Goal: Information Seeking & Learning: Learn about a topic

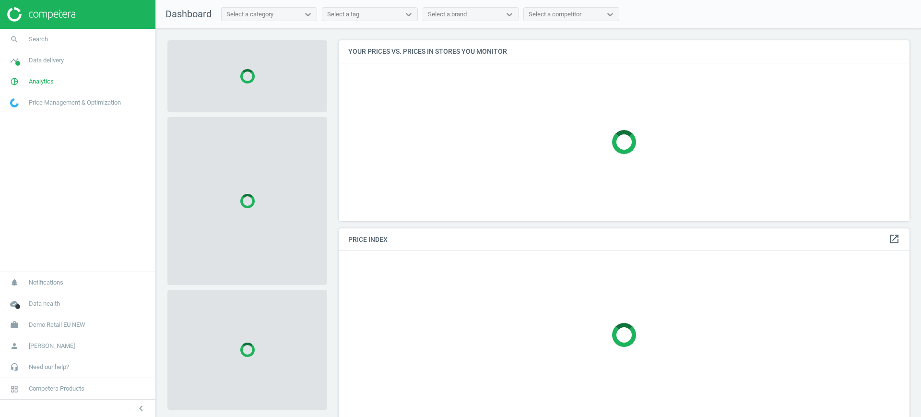
scroll to position [199, 581]
click at [69, 321] on span "Demo Retail EU NEW" at bounding box center [57, 325] width 57 height 9
click at [34, 299] on span "Switch campaign" at bounding box center [32, 297] width 43 height 8
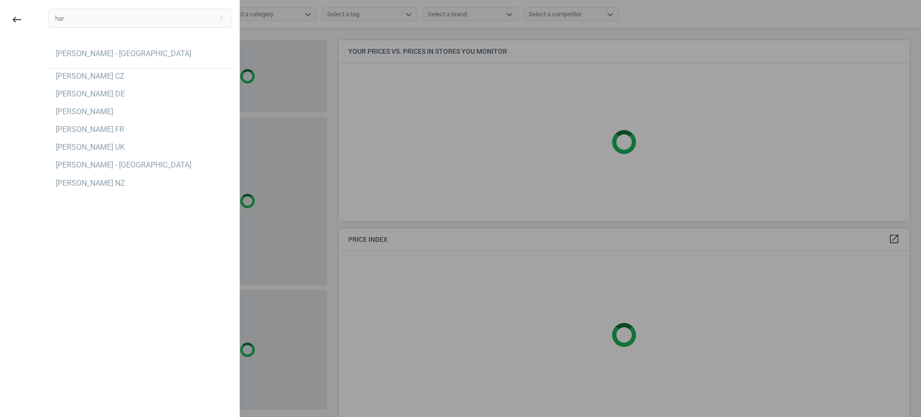
type input "har"
click at [110, 224] on div "har close Harvey Norman - Singapore Hartmann CZ Hartmann DE Hartmann ES Hartman…" at bounding box center [140, 209] width 198 height 417
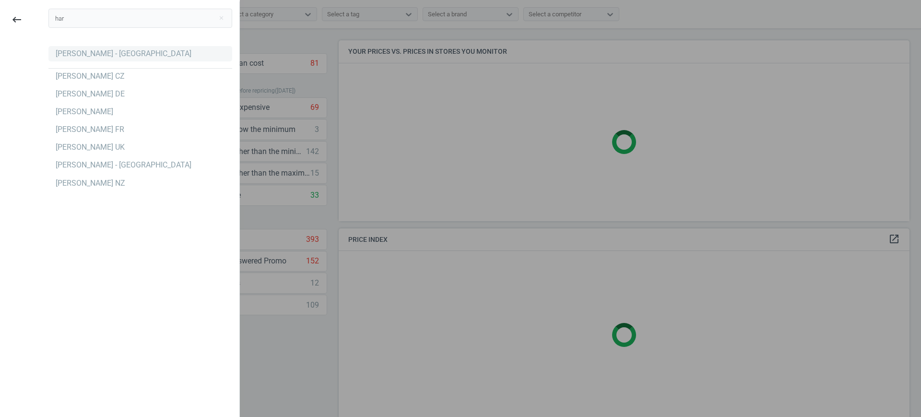
click at [102, 55] on div "[PERSON_NAME] - [GEOGRAPHIC_DATA]" at bounding box center [124, 53] width 136 height 11
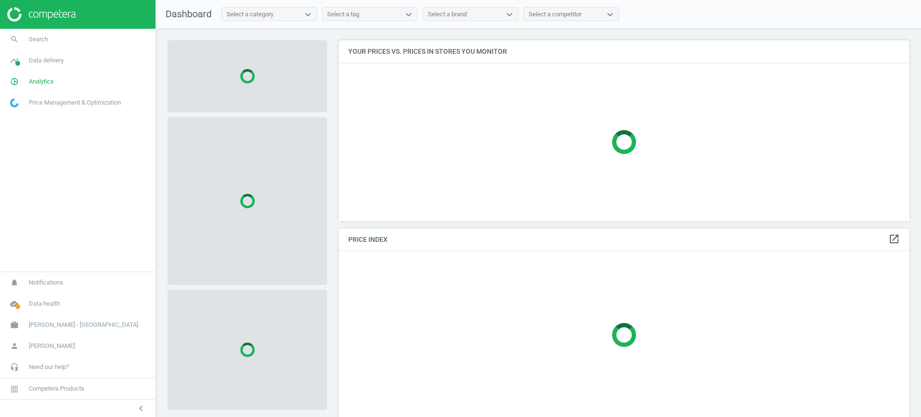
scroll to position [199, 581]
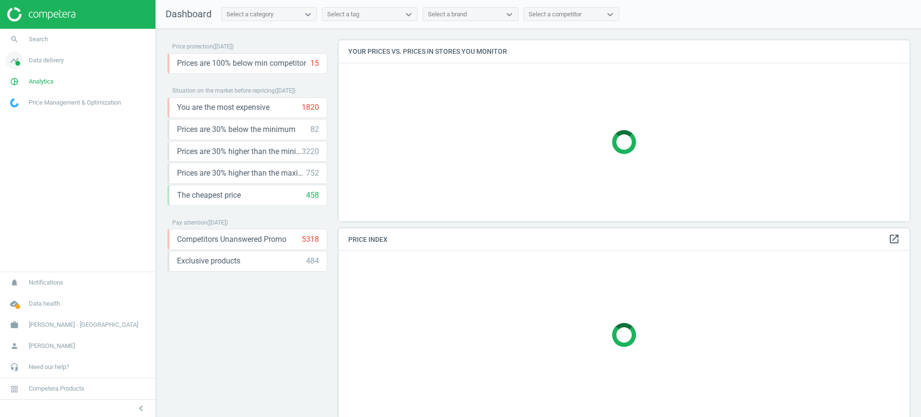
click at [43, 58] on span "Data delivery" at bounding box center [46, 60] width 35 height 9
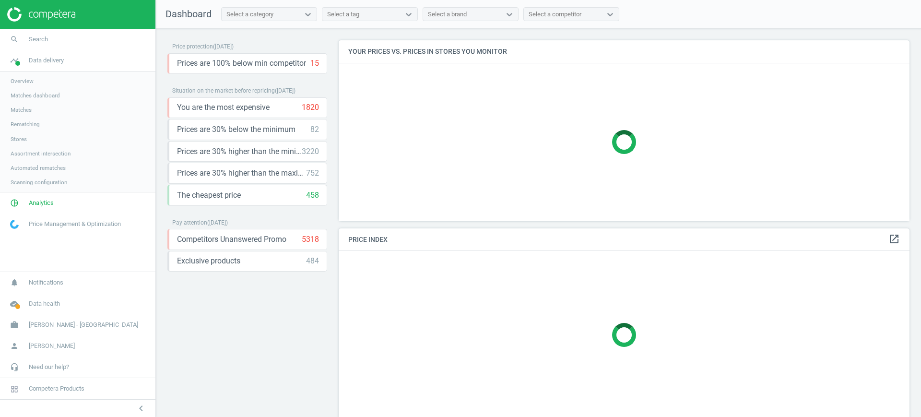
click at [15, 138] on span "Stores" at bounding box center [19, 139] width 16 height 8
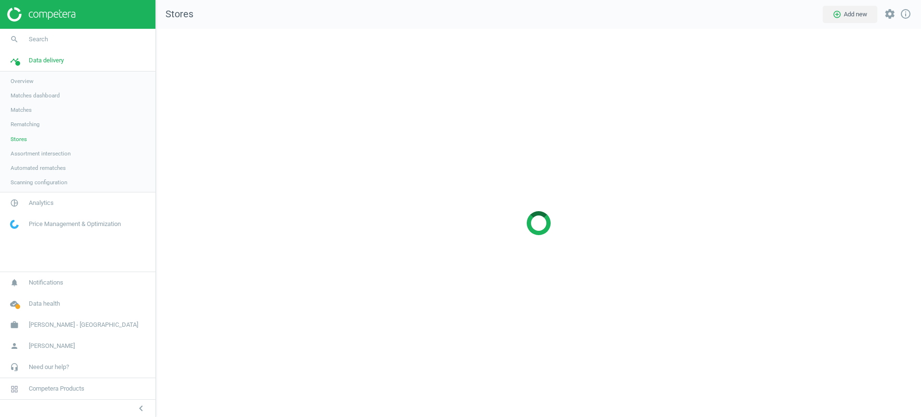
scroll to position [407, 784]
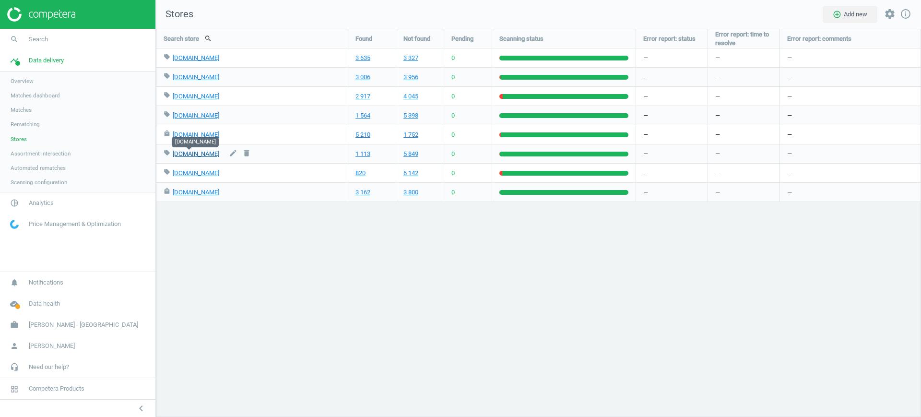
click at [188, 154] on link "parisilk.com" at bounding box center [196, 153] width 47 height 7
click at [361, 155] on link "1 113" at bounding box center [363, 154] width 15 height 9
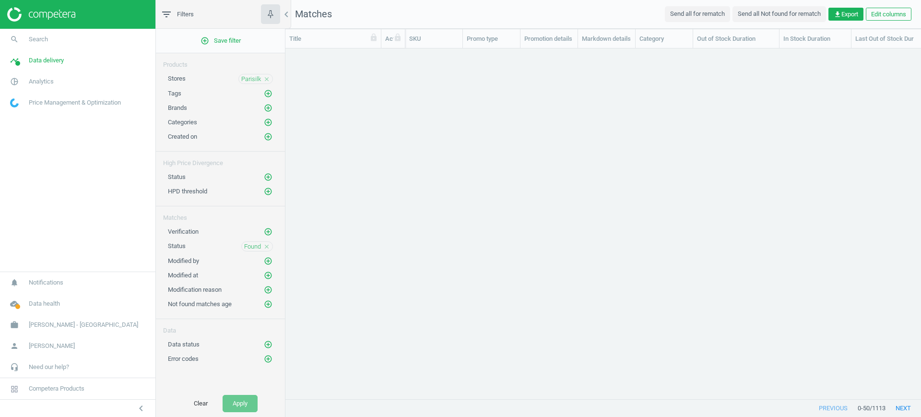
scroll to position [332, 627]
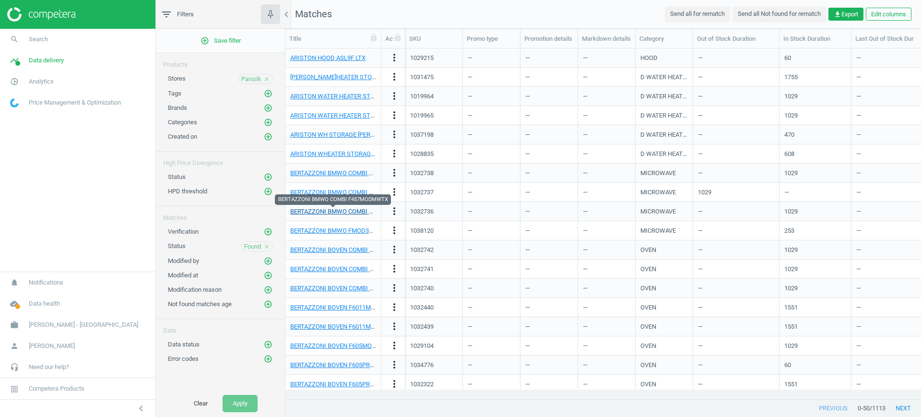
click at [321, 210] on link "BERTAZZONI BMWO COMBI F457MODMWTX" at bounding box center [352, 211] width 125 height 7
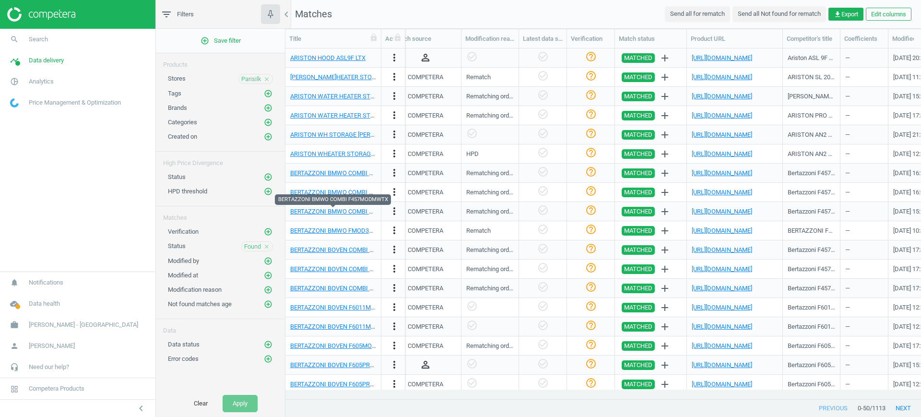
scroll to position [0, 904]
click at [753, 191] on link "https://www.parisilk.com/built-in-appliances/microwave-oven/Bertazzoni-F457MODM…" at bounding box center [722, 192] width 60 height 7
click at [712, 231] on link "https://www.parisilk.com/home-appliances/built-in-appliances/microwave-oven/BER…" at bounding box center [722, 230] width 60 height 7
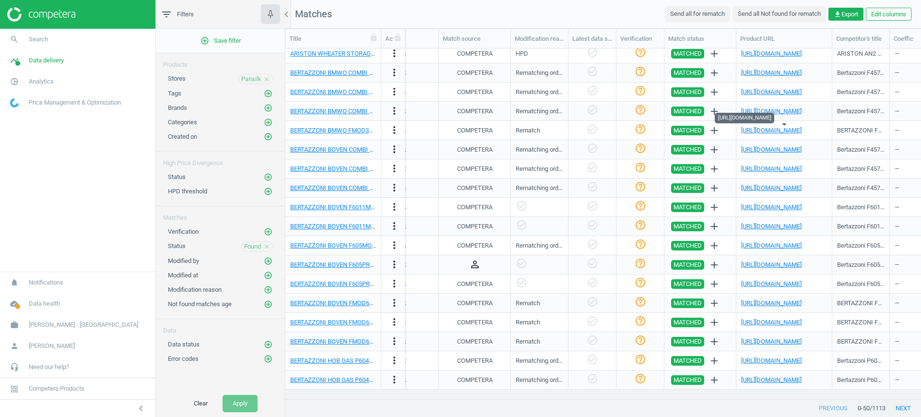
scroll to position [101, 0]
click at [768, 304] on link "https://www.parisilk.com/home-appliances/built-in-appliances/ovens/BERTAZZONI-F…" at bounding box center [772, 302] width 60 height 7
click at [34, 83] on span "Analytics" at bounding box center [41, 81] width 25 height 9
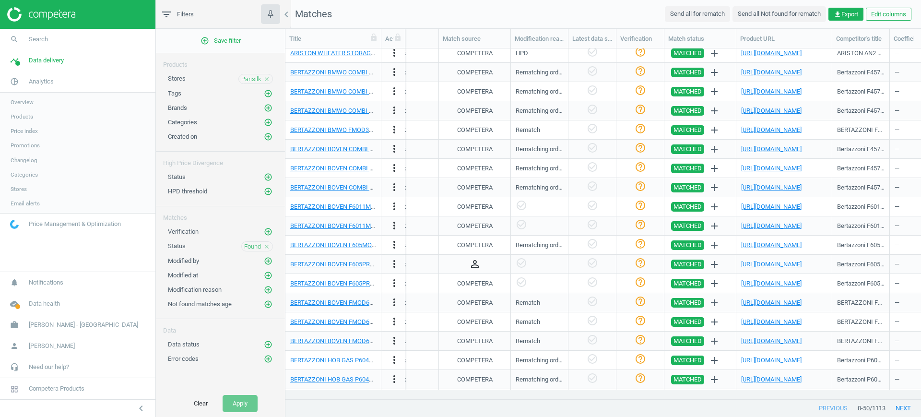
click at [17, 114] on span "Products" at bounding box center [22, 117] width 23 height 8
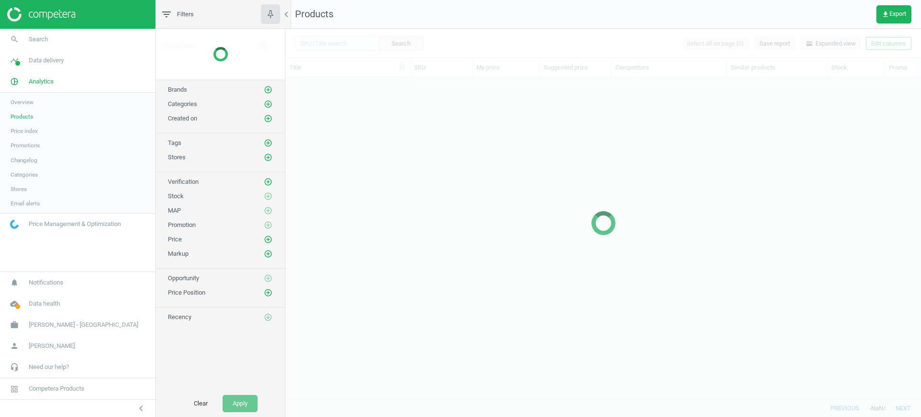
scroll to position [303, 627]
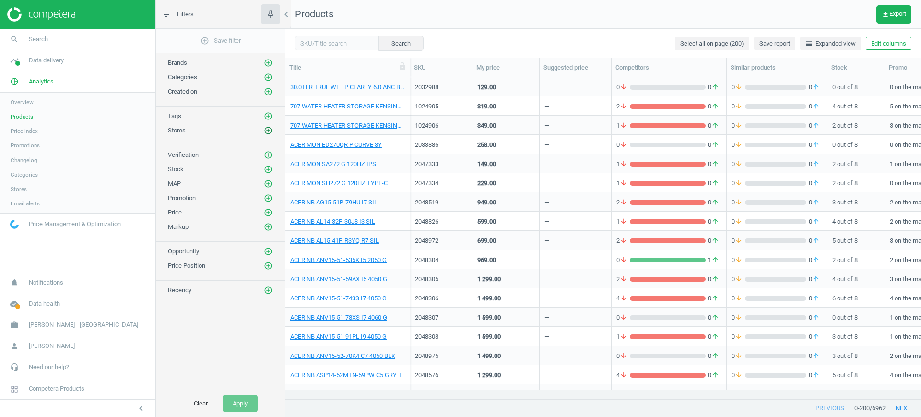
click at [268, 130] on icon "add_circle_outline" at bounding box center [268, 130] width 9 height 9
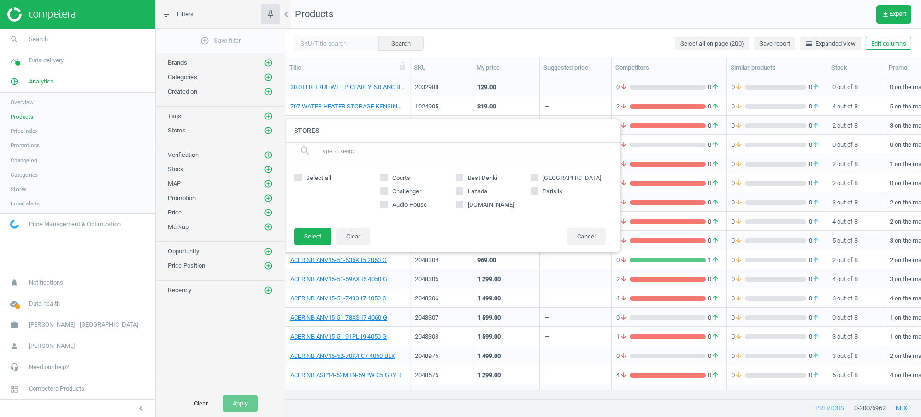
click at [547, 191] on span "Parisilk" at bounding box center [553, 191] width 24 height 9
click at [538, 191] on input "Parisilk" at bounding box center [535, 191] width 6 height 6
checkbox input "true"
click at [321, 240] on button "Select" at bounding box center [312, 236] width 37 height 17
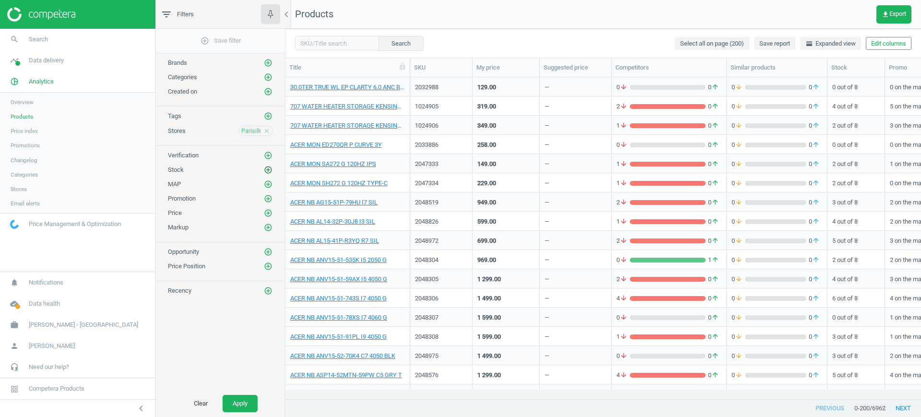
click at [270, 170] on icon "add_circle_outline" at bounding box center [268, 170] width 9 height 9
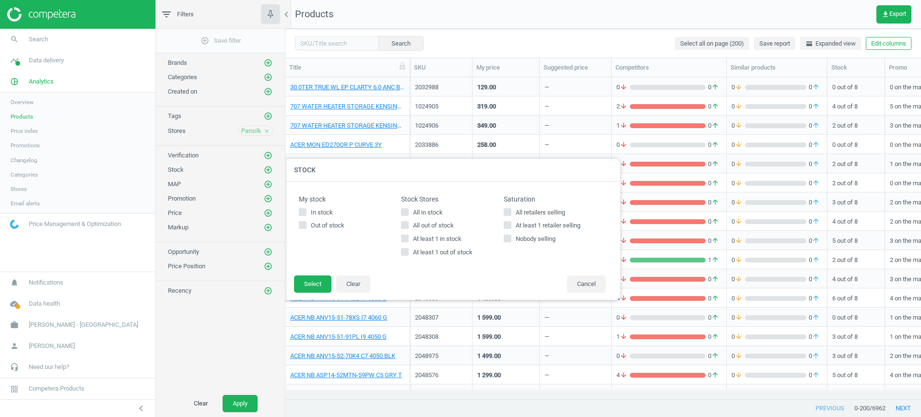
click at [430, 214] on span "All in stock" at bounding box center [428, 212] width 34 height 9
click at [408, 214] on input "All in stock" at bounding box center [405, 212] width 6 height 6
checkbox input "true"
click at [304, 287] on button "Select" at bounding box center [312, 283] width 37 height 17
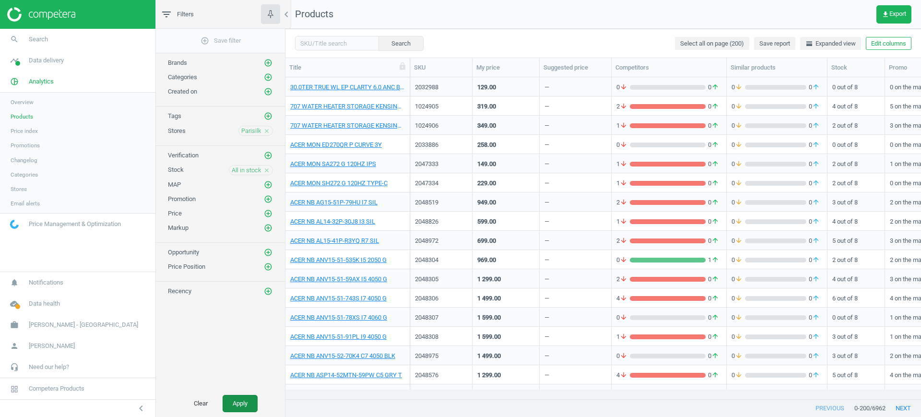
click at [244, 401] on button "Apply" at bounding box center [240, 403] width 35 height 17
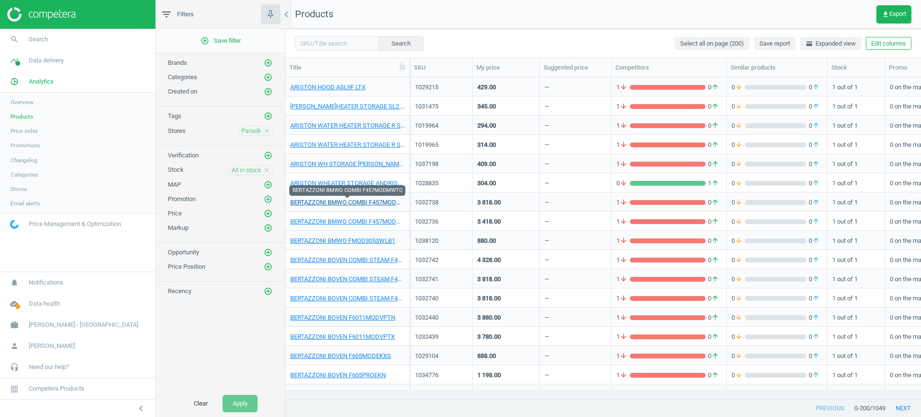
click at [363, 204] on link "BERTAZZONI BMWO COMBI F457MODMWTC" at bounding box center [347, 202] width 115 height 9
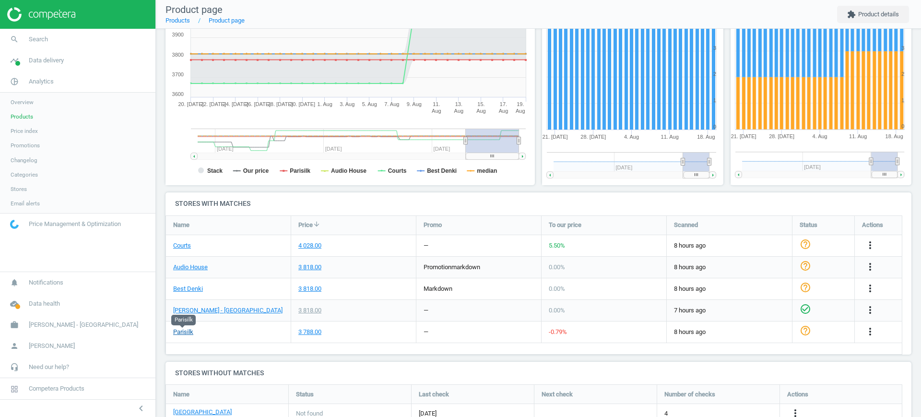
click at [184, 334] on link "Parisilk" at bounding box center [183, 332] width 20 height 9
click at [48, 62] on span "Data delivery" at bounding box center [46, 60] width 35 height 9
click at [27, 182] on span "Scanning configuration" at bounding box center [39, 183] width 57 height 8
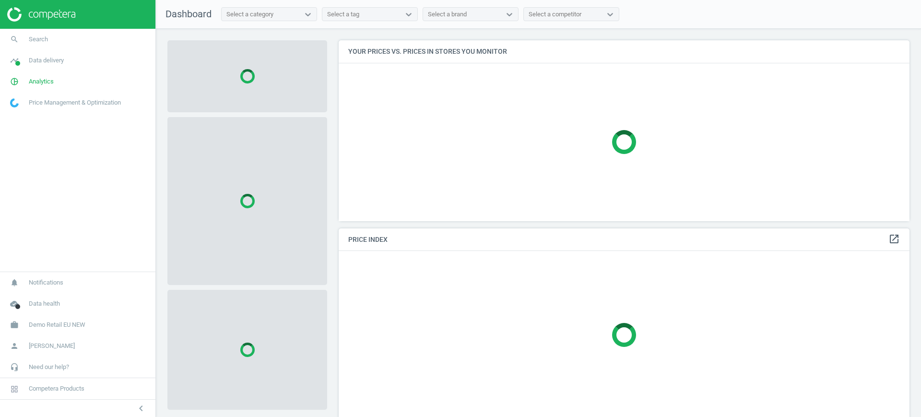
scroll to position [199, 581]
click at [71, 322] on span "Demo Retail EU NEW" at bounding box center [57, 325] width 57 height 9
click at [30, 298] on span "Switch campaign" at bounding box center [32, 297] width 43 height 8
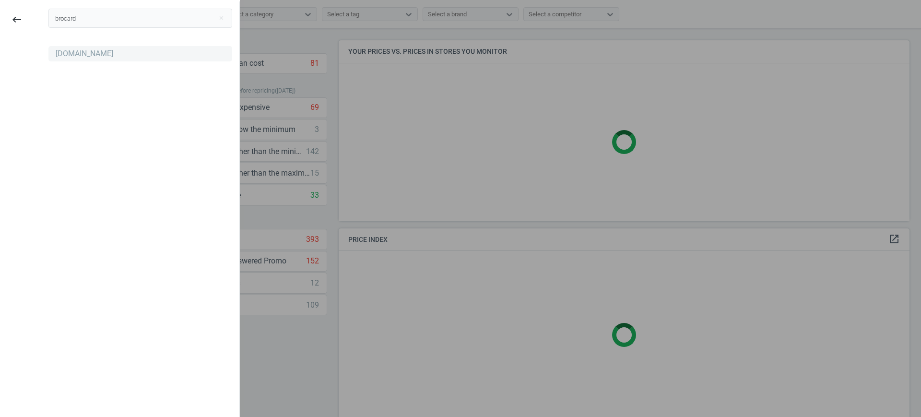
type input "brocard"
click at [70, 51] on div "Brocard.ua" at bounding box center [85, 53] width 58 height 11
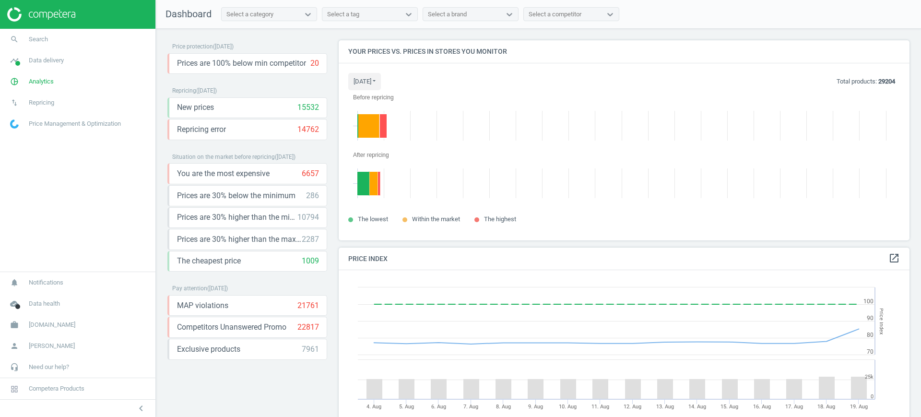
scroll to position [218, 581]
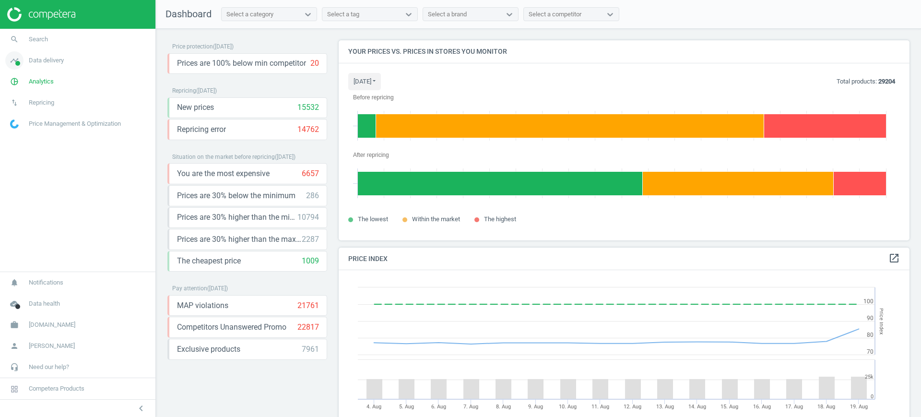
click at [69, 67] on link "timeline Data delivery" at bounding box center [78, 60] width 156 height 21
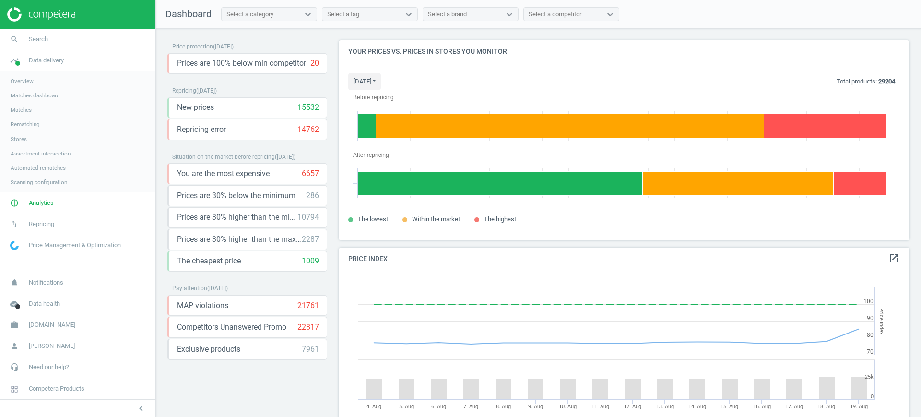
click at [20, 140] on span "Stores" at bounding box center [19, 139] width 16 height 8
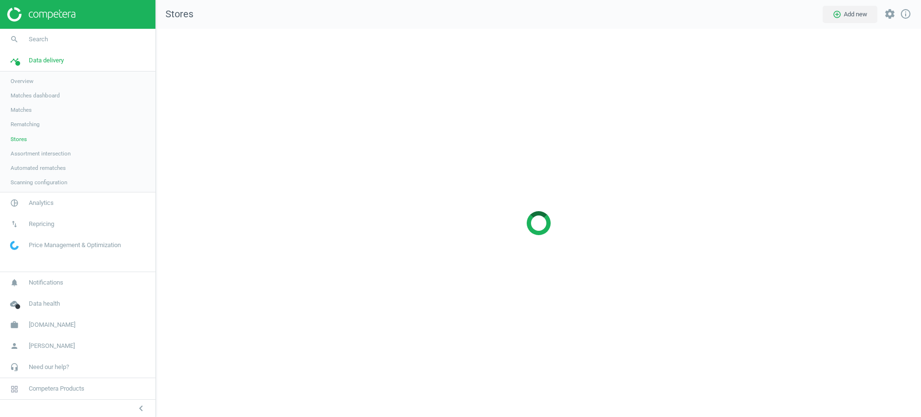
scroll to position [407, 784]
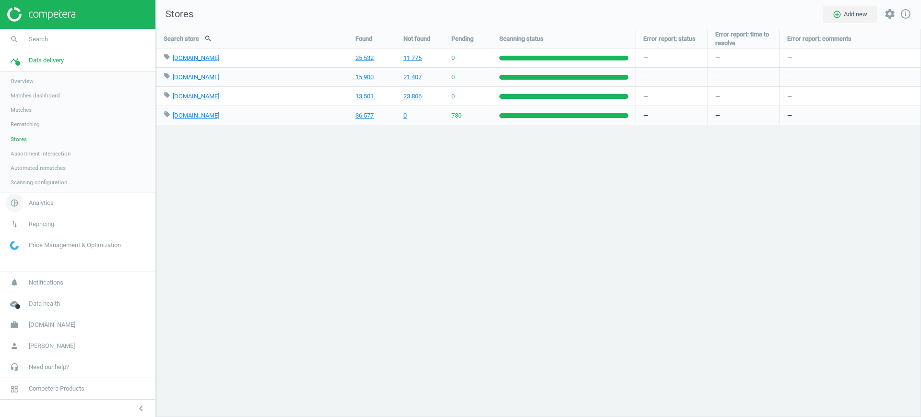
click at [52, 205] on span "Analytics" at bounding box center [41, 203] width 25 height 9
drag, startPoint x: 451, startPoint y: 112, endPoint x: 470, endPoint y: 115, distance: 18.9
click at [470, 115] on div "730" at bounding box center [468, 115] width 48 height 19
click at [470, 122] on div "730" at bounding box center [468, 115] width 48 height 19
click at [26, 119] on span "Products" at bounding box center [22, 117] width 23 height 8
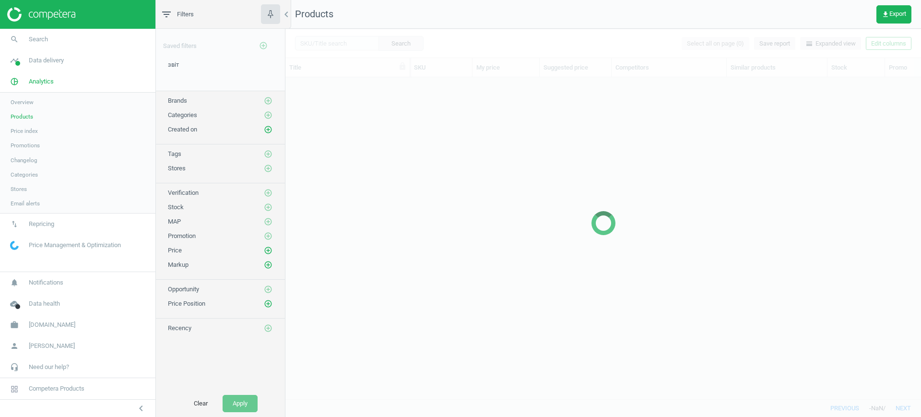
scroll to position [303, 627]
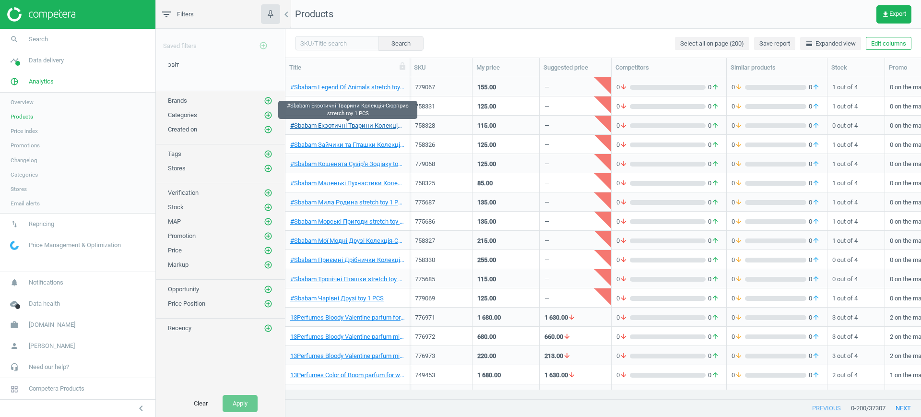
click at [323, 126] on link "#Sbabam Екзотичні Тварини Колекція-Сюрприз stretch toy 1 PCS" at bounding box center [347, 125] width 115 height 9
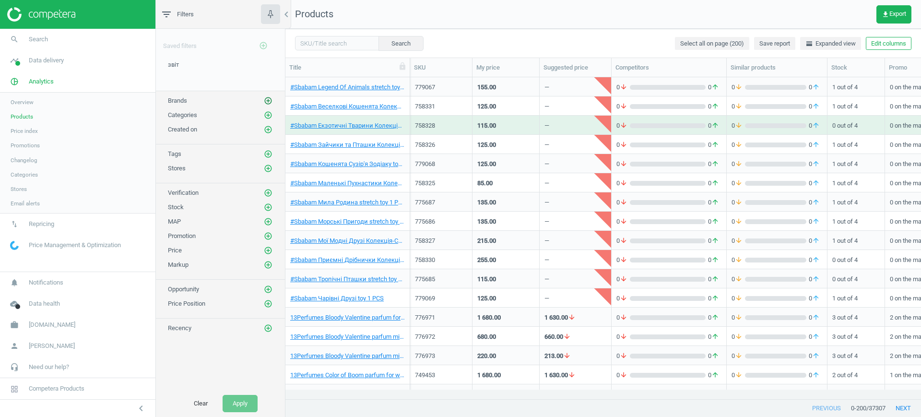
click at [264, 99] on icon "add_circle_outline" at bounding box center [268, 100] width 9 height 9
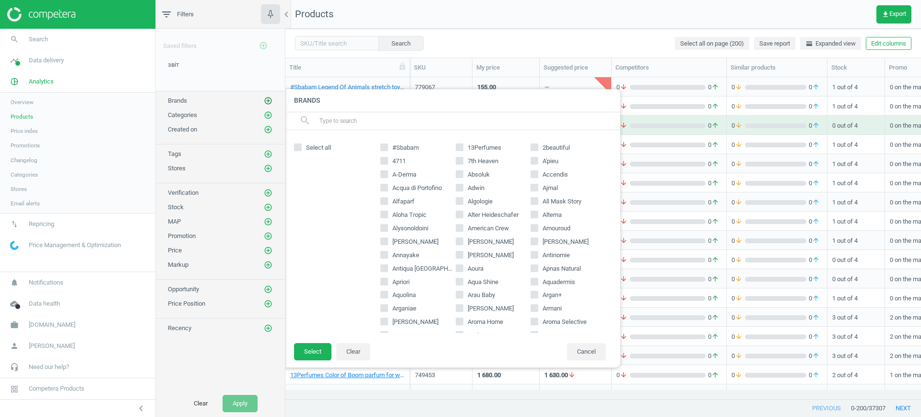
click at [272, 101] on icon "add_circle_outline" at bounding box center [268, 100] width 9 height 9
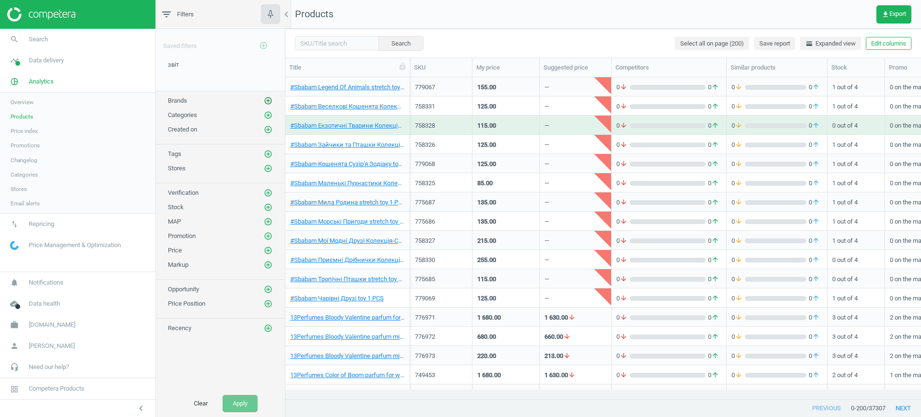
click at [270, 100] on icon "add_circle_outline" at bounding box center [268, 100] width 9 height 9
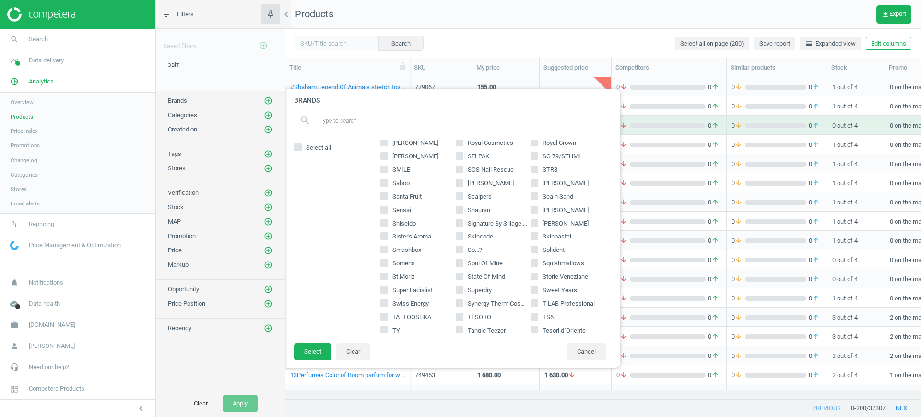
scroll to position [2081, 0]
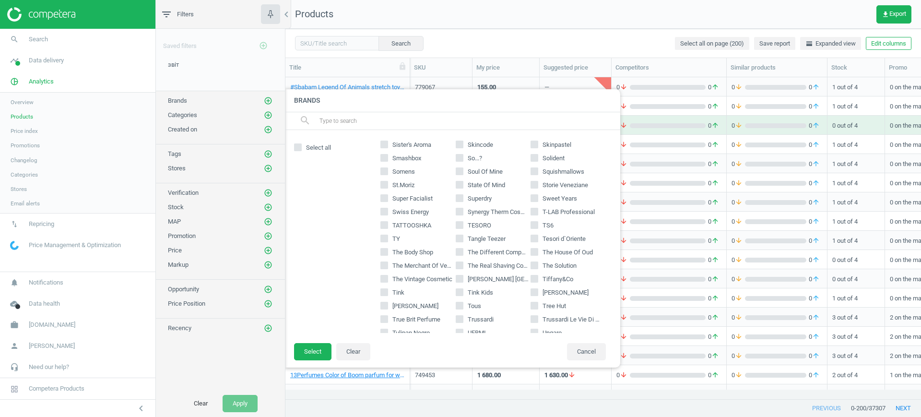
click at [508, 49] on div at bounding box center [746, 208] width 921 height 417
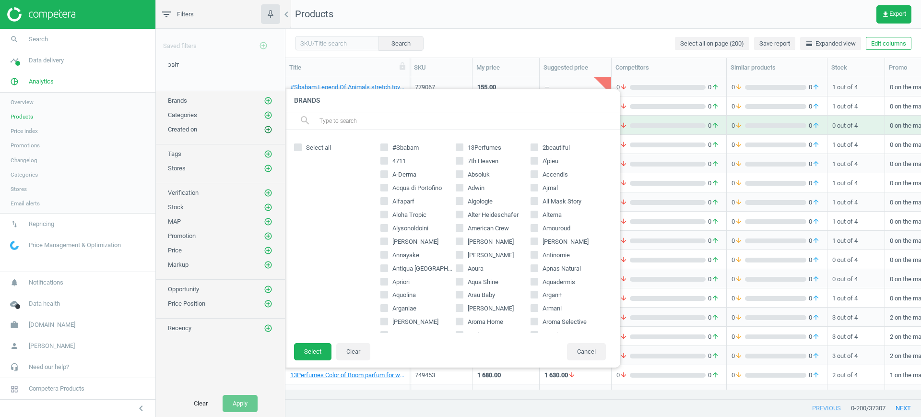
click at [269, 129] on icon "add_circle_outline" at bounding box center [268, 129] width 9 height 9
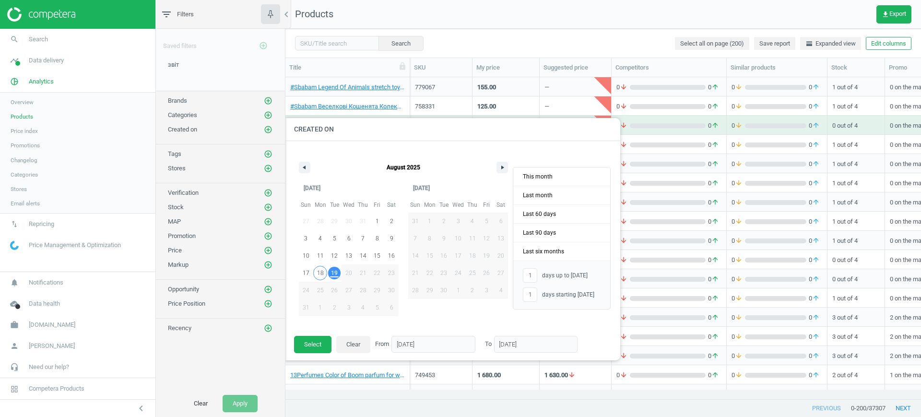
click at [322, 271] on span "18" at bounding box center [320, 272] width 7 height 17
type input "-"
type input "[DATE]"
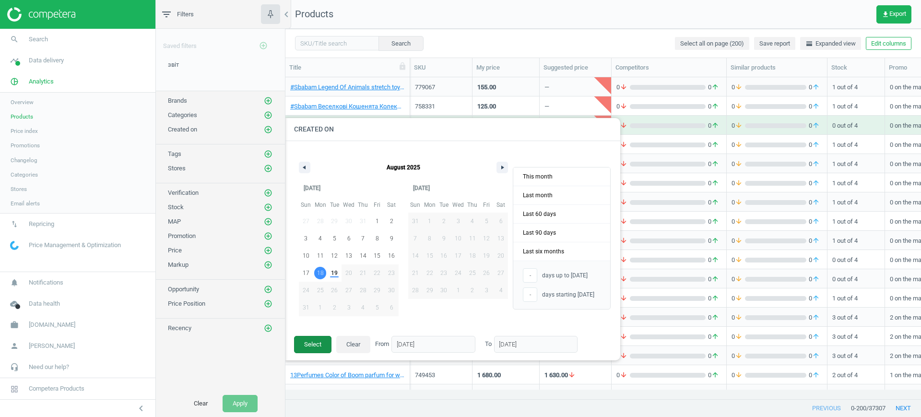
click at [312, 343] on button "Select" at bounding box center [312, 344] width 37 height 17
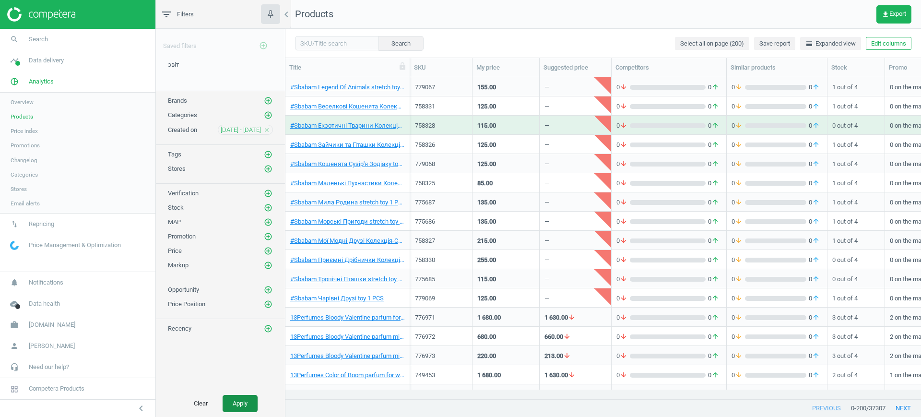
click at [235, 402] on button "Apply" at bounding box center [240, 403] width 35 height 17
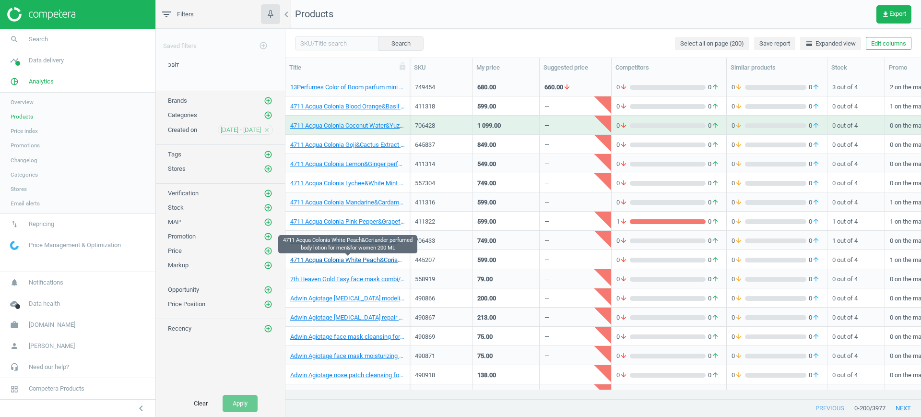
click at [306, 259] on link "4711 Acqua Colonia White Peach&Coriander perfumed body lotion for men&for women…" at bounding box center [347, 260] width 115 height 9
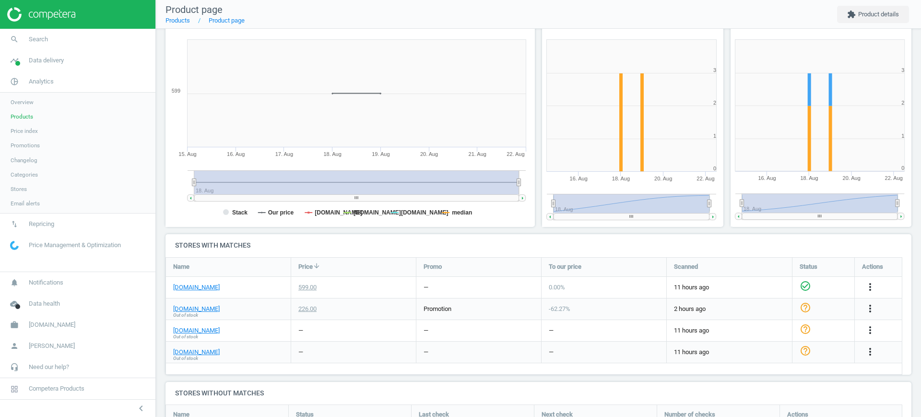
scroll to position [129, 0]
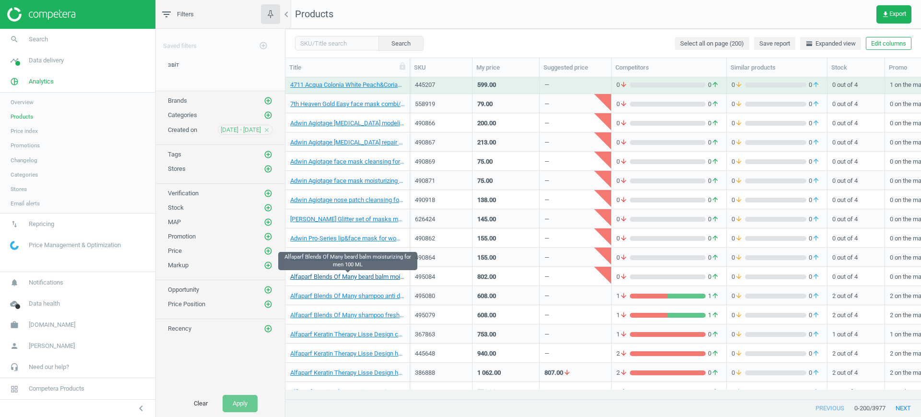
click at [375, 276] on link "Alfaparf Blends Of Many beard balm moisturizing for men 100 ML" at bounding box center [347, 277] width 115 height 9
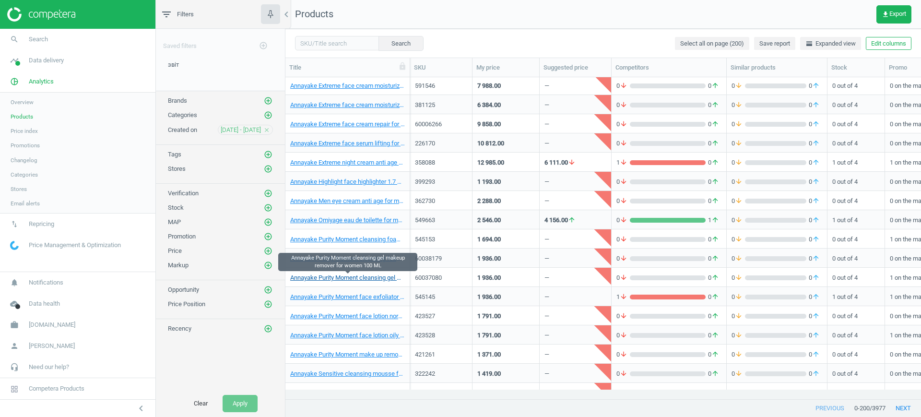
click at [357, 277] on link "Annayake Purity Moment cleansing gel makeup remover for women 100 ML" at bounding box center [347, 278] width 115 height 9
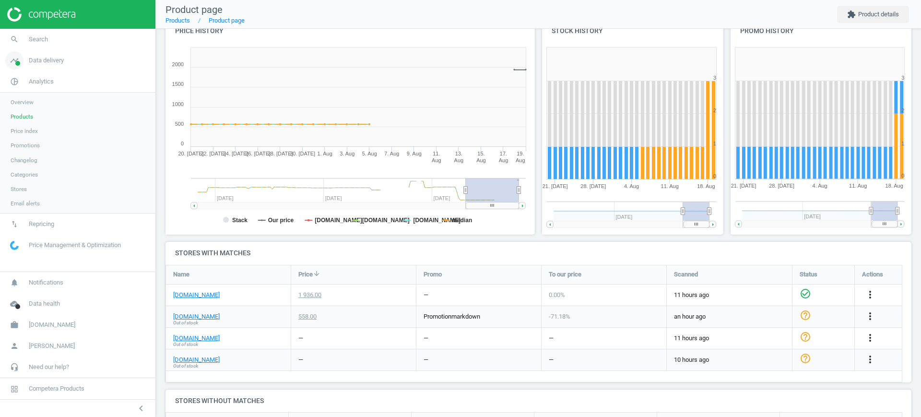
click at [48, 62] on span "Data delivery" at bounding box center [46, 60] width 35 height 9
click at [20, 138] on span "Stores" at bounding box center [19, 139] width 16 height 8
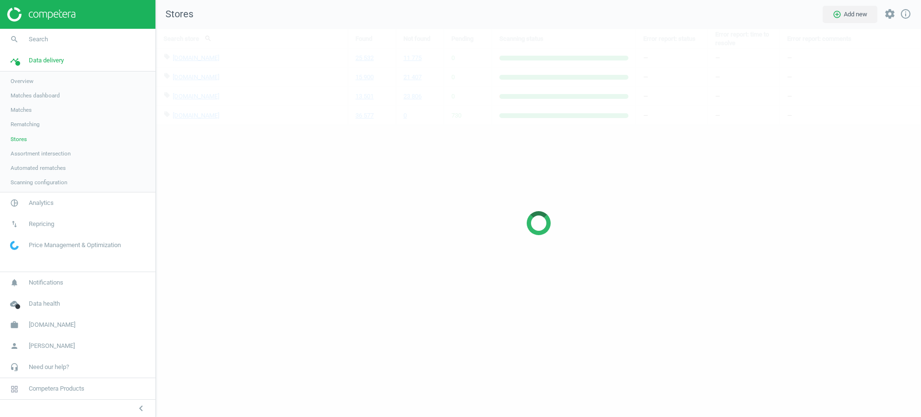
scroll to position [407, 784]
